Goal: Task Accomplishment & Management: Complete application form

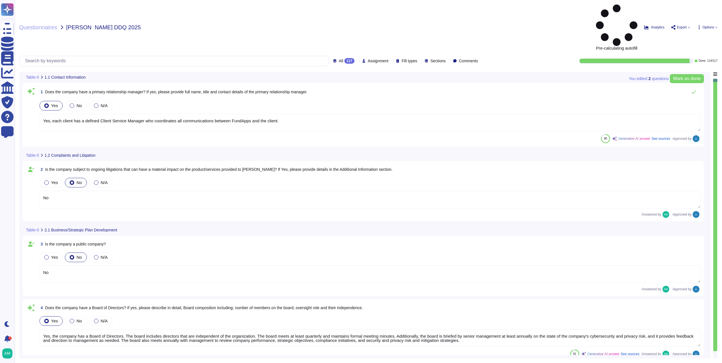
type textarea "Yes, each client has a defined Client Service Manager who coordinates all commu…"
type textarea "No"
type textarea "Yes, the company has a Board of Directors. The board includes directors that ar…"
type textarea "No"
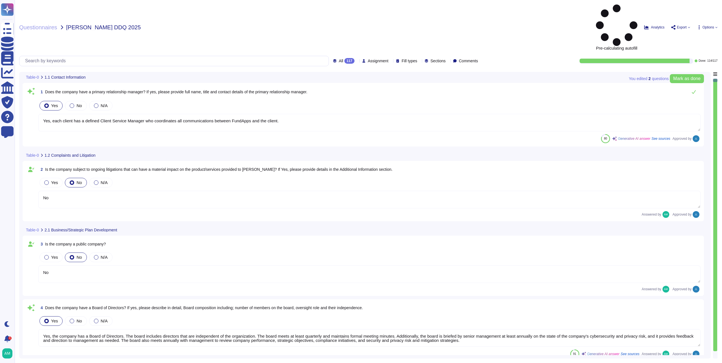
type textarea "Our CEO - [PERSON_NAME]"
type textarea "The board of directors plays a significant role in the company's strategic over…"
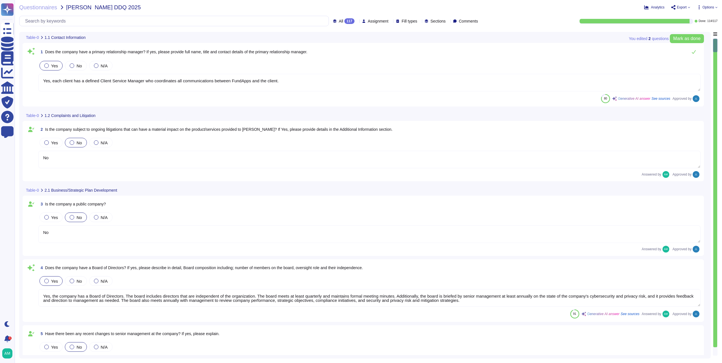
click at [715, 346] on div at bounding box center [716, 193] width 4 height 309
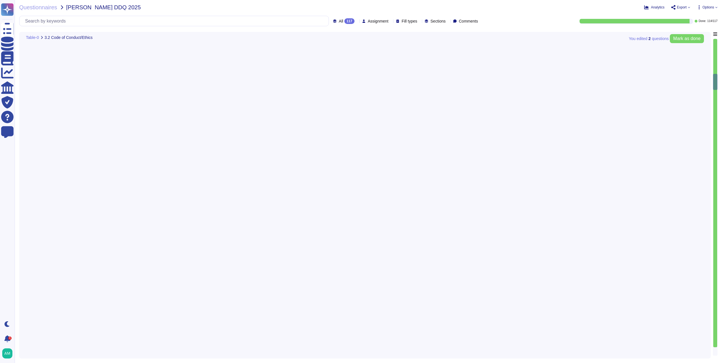
type textarea "Yes, FundApps has a whistleblowing policy, which is detailed in the Code of Con…"
type textarea "FundApps's legal team regularly reviews all applicable laws to ensure complianc…"
type textarea "Our production platform is on a dedicated network with no wireless access. Fund…"
type textarea "Yes, we contract with a CREST-accredited external provider to perform penetrati…"
type textarea "Please review our data classification policy ([URL][DOMAIN_NAME])."
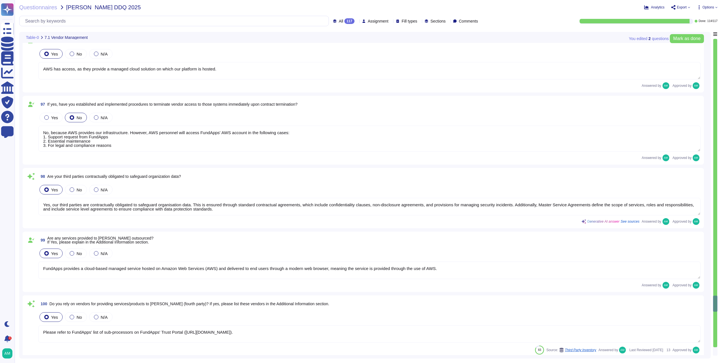
type textarea "Yes, our third parties are contractually obligated to safeguard organisation da…"
type textarea "FundApps provides a cloud-based managed service hosted on Amazon Web Services (…"
type textarea "Please refer to FundApps' list of sub-processors on FundApps' Trust Portal ([UR…"
type textarea "Our change management policy is available on our Software Development Life Cycl…"
type textarea "Yes, we provide multiple environments, including a staging/testing environment …"
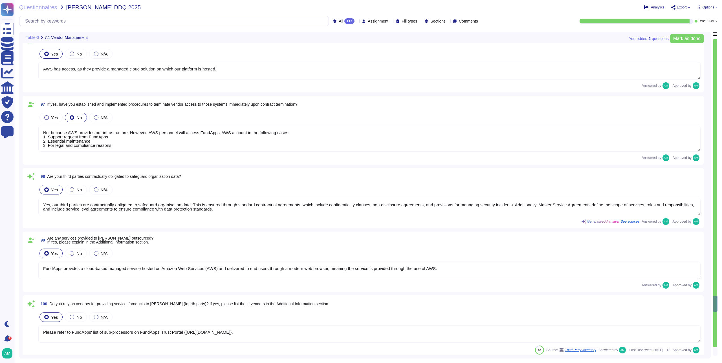
type textarea "Infrastructure (servers, databases and firewalls) source code is stored and ver…"
type textarea "Any changes to the platform must be approved by authorised personnel prior to d…"
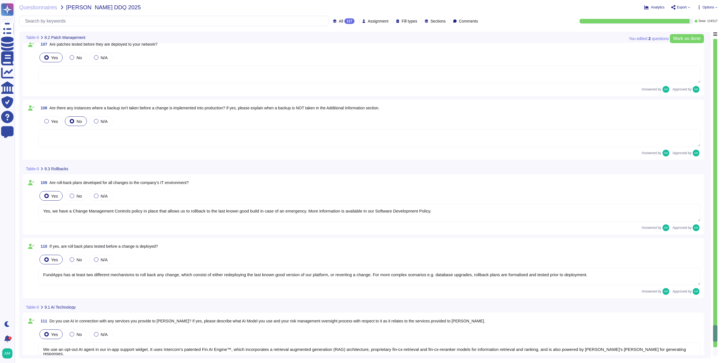
type textarea "Yes, we maintain a patch management schedule as outlined in our Patch Managemen…"
type textarea "Emergency changes or patches can be deployed quickly, as the standard process i…"
type textarea "Yes, we have a Change Management Controls policy in place that allows us to rol…"
type textarea "FundApps has at least two different mechanisms to roll back any change, which c…"
type textarea "We use an opt-out AI agent in our in-app support widget. It uses Intercom's pat…"
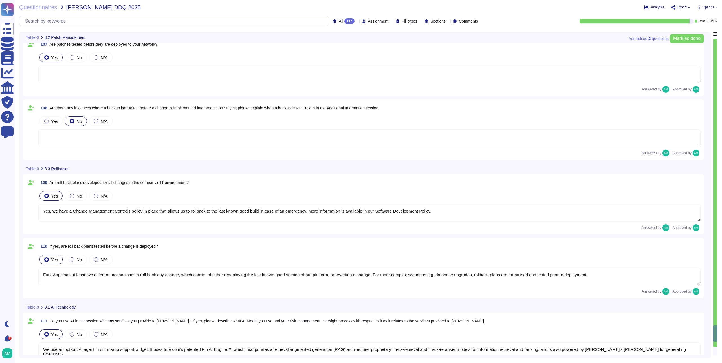
type textarea "A third-party, see previous answer."
type textarea "Intercom contractually restricts third party AI providers from using Inputs or …"
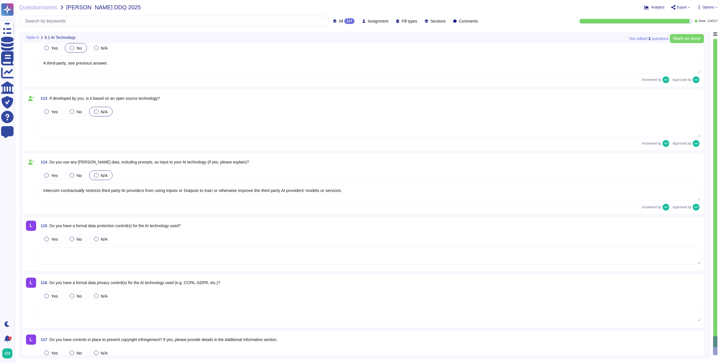
scroll to position [7386, 0]
